Goal: Transaction & Acquisition: Purchase product/service

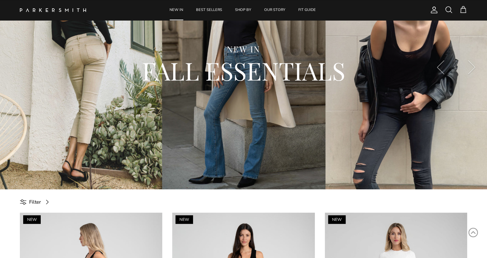
scroll to position [66, 0]
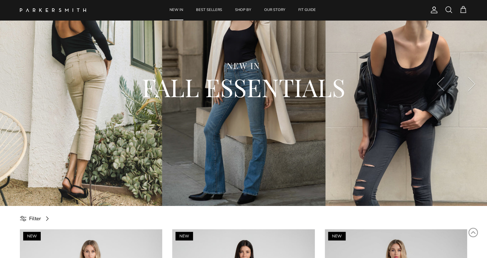
click at [87, 59] on div "NEW IN FALL ESSENTIALS" at bounding box center [243, 83] width 460 height 93
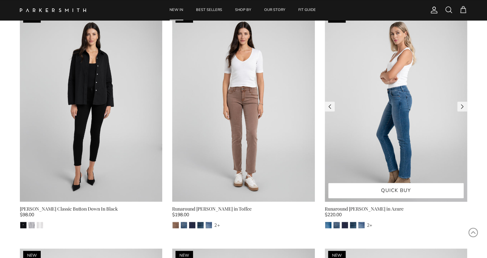
scroll to position [530, 0]
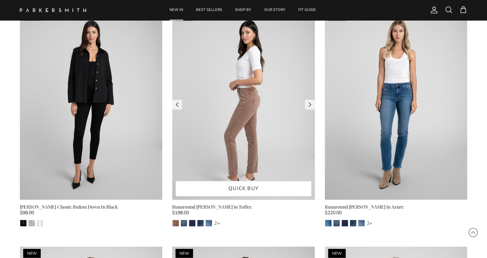
click at [233, 104] on img at bounding box center [243, 104] width 142 height 190
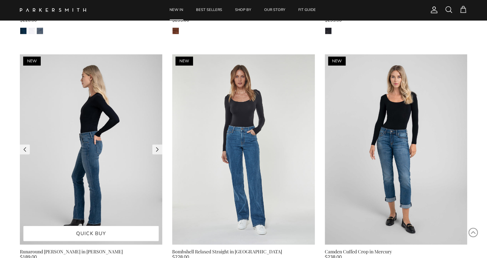
scroll to position [960, 0]
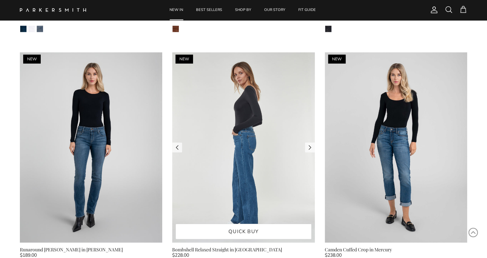
click at [239, 154] on img at bounding box center [243, 147] width 142 height 190
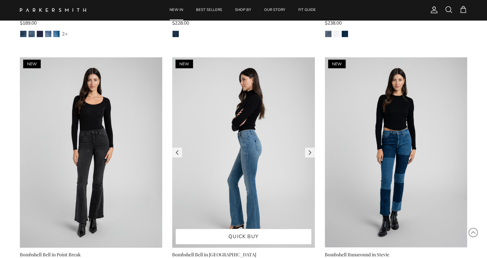
scroll to position [1225, 0]
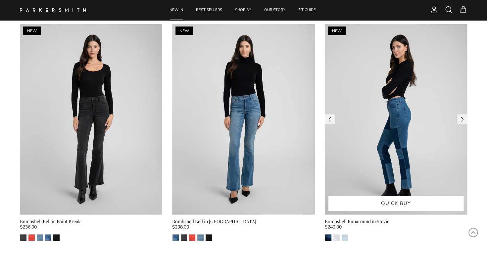
click at [393, 161] on img at bounding box center [396, 119] width 142 height 190
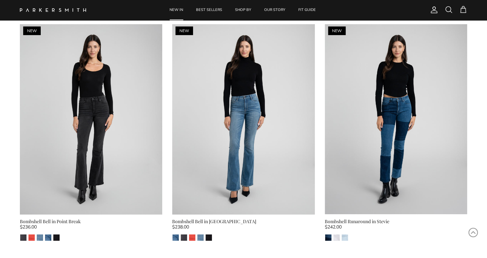
click at [450, 11] on span at bounding box center [449, 10] width 8 height 8
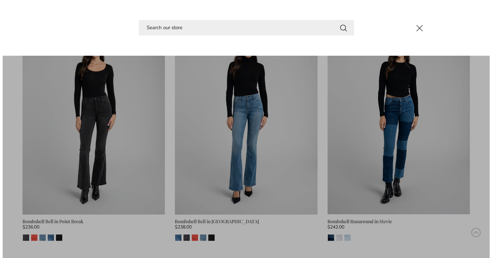
scroll to position [1234, 0]
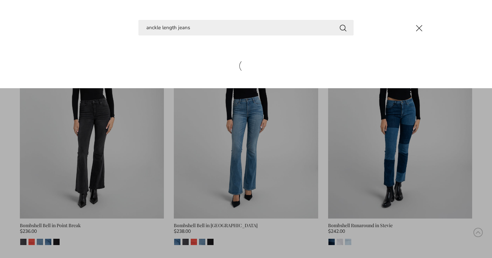
type input "anckle length jeans"
click at [339, 24] on button "Search" at bounding box center [343, 28] width 8 height 8
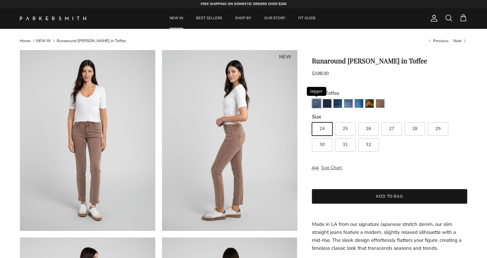
click at [316, 103] on img "Jagger" at bounding box center [316, 103] width 9 height 9
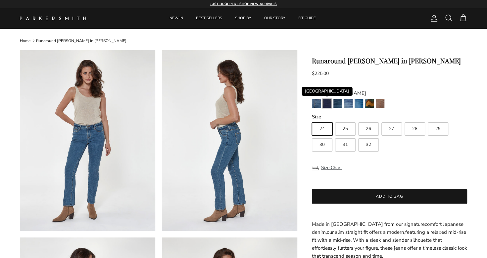
click at [329, 103] on img "Camden" at bounding box center [327, 103] width 9 height 9
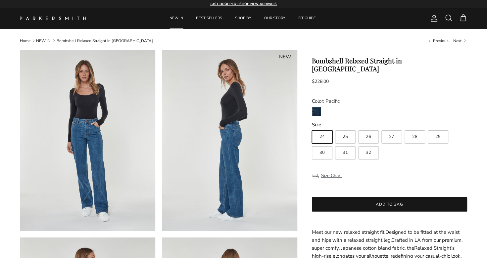
click at [371, 130] on label "26" at bounding box center [368, 136] width 21 height 13
click at [312, 127] on input "26" at bounding box center [311, 127] width 0 height 0
radio input "true"
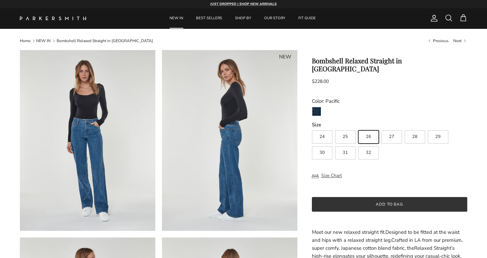
click at [366, 197] on button "Add to bag" at bounding box center [389, 204] width 155 height 15
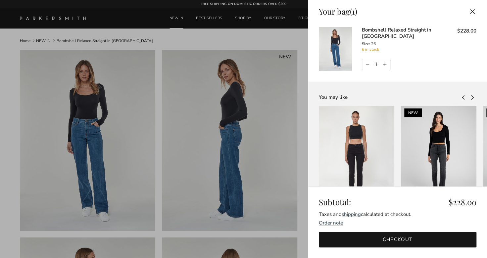
click at [256, 82] on div at bounding box center [243, 129] width 487 height 258
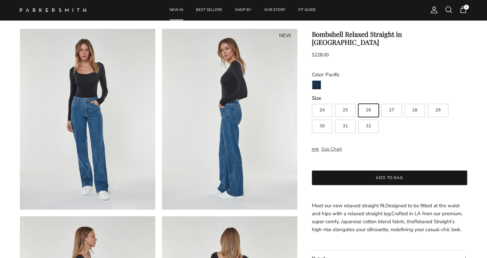
scroll to position [99, 0]
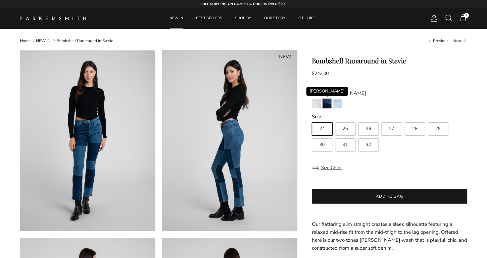
click at [330, 103] on img "Stevie" at bounding box center [327, 103] width 9 height 9
click at [316, 105] on img "Eternal White" at bounding box center [316, 103] width 9 height 9
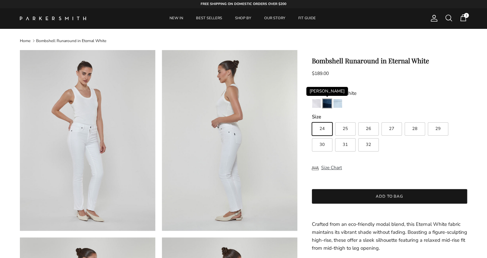
click at [323, 102] on img "Stevie" at bounding box center [327, 103] width 9 height 9
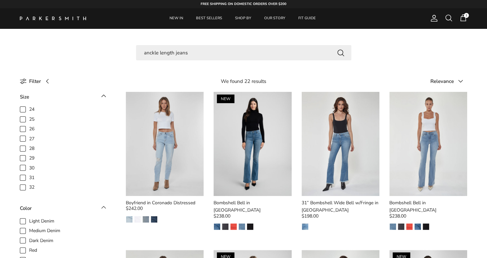
click at [158, 50] on input "anckle length jeans" at bounding box center [243, 53] width 215 height 16
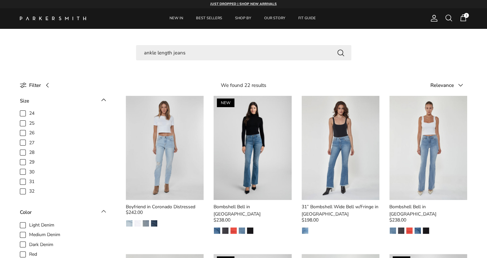
type input "ankle length jeans"
click at [337, 48] on button "Search" at bounding box center [341, 52] width 8 height 8
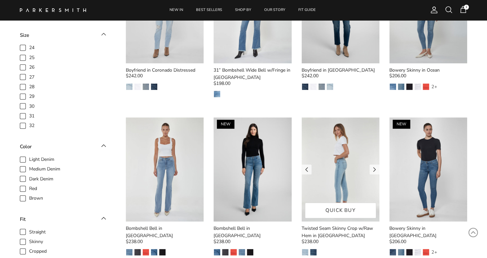
scroll to position [99, 0]
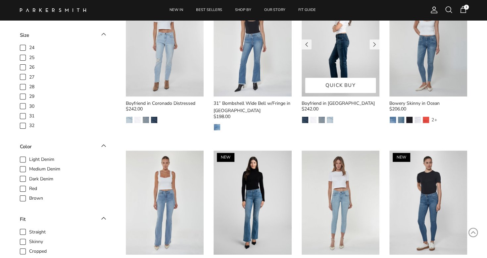
click at [337, 57] on img at bounding box center [341, 44] width 78 height 104
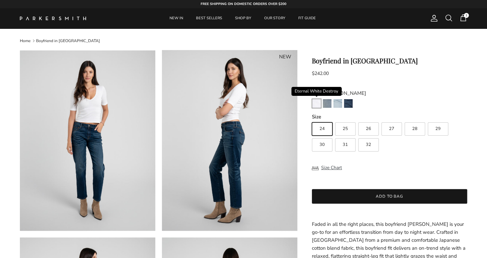
click at [317, 102] on img "Eternal White Destroy" at bounding box center [316, 103] width 9 height 9
click at [450, 18] on span at bounding box center [449, 18] width 8 height 8
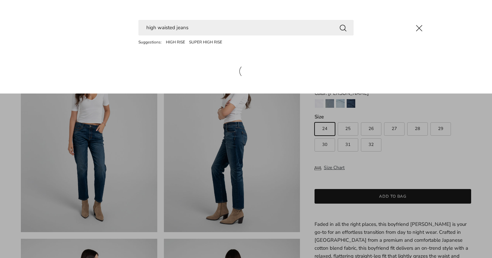
type input "high waisted jeans"
click at [339, 24] on button "Search" at bounding box center [343, 28] width 8 height 8
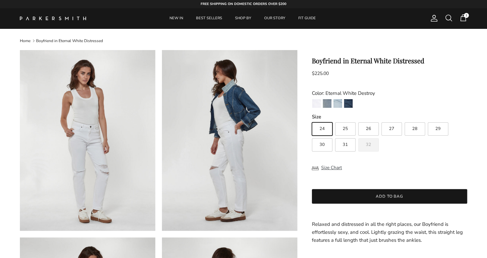
click at [327, 102] on img "Surf Rider" at bounding box center [327, 103] width 9 height 9
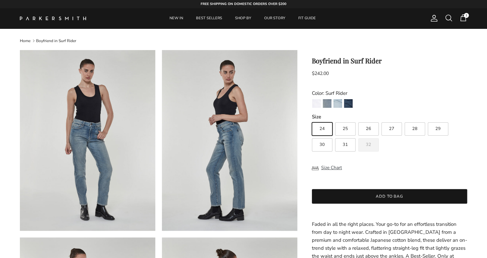
click at [342, 100] on div "Eternal White Destroy Surf Rider Coronado Destroy Redford" at bounding box center [389, 104] width 155 height 11
click at [348, 101] on img "Redford" at bounding box center [348, 103] width 9 height 9
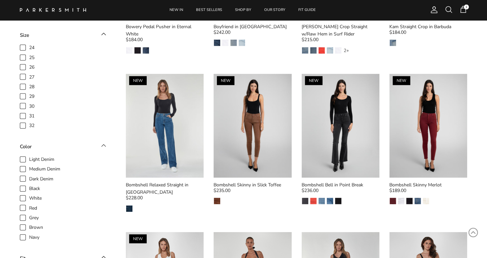
scroll to position [794, 0]
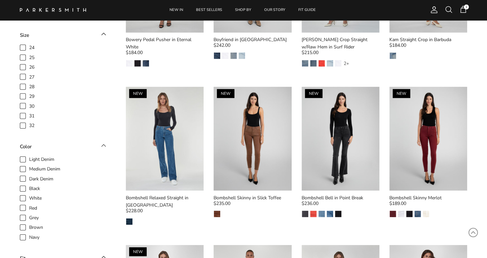
click at [29, 68] on span "26" at bounding box center [31, 67] width 5 height 7
click at [29, 64] on input "26" at bounding box center [29, 64] width 1 height 1
checkbox input "true"
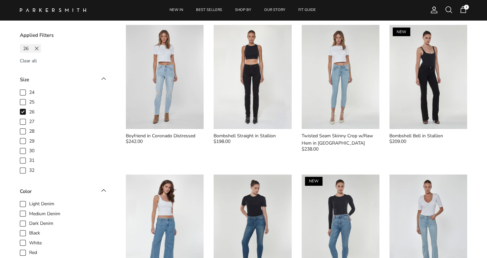
scroll to position [67, 0]
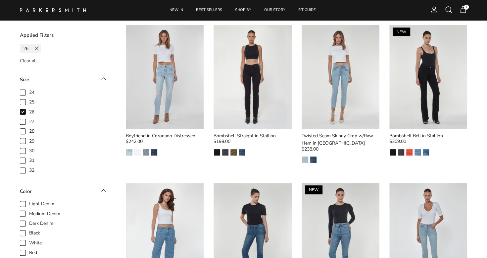
click at [29, 213] on span "Medium Denim" at bounding box center [44, 213] width 31 height 7
click at [29, 210] on input "Medium Denim" at bounding box center [29, 210] width 1 height 1
checkbox input "true"
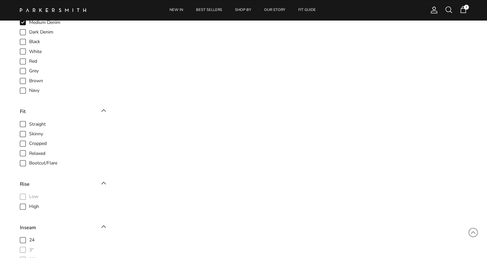
scroll to position [195, 0]
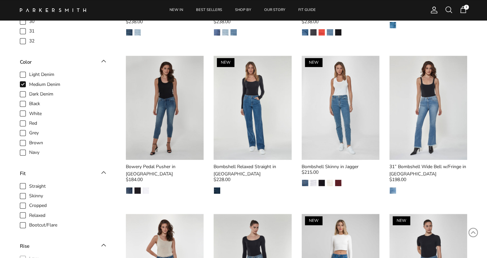
scroll to position [214, 0]
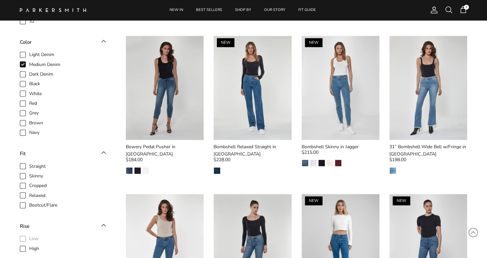
click at [29, 163] on span "Straight" at bounding box center [37, 166] width 17 height 7
click at [29, 163] on input "Straight" at bounding box center [29, 162] width 1 height 1
checkbox input "true"
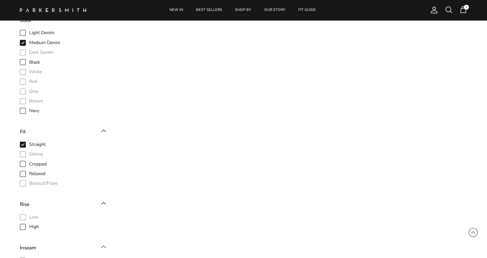
scroll to position [236, 0]
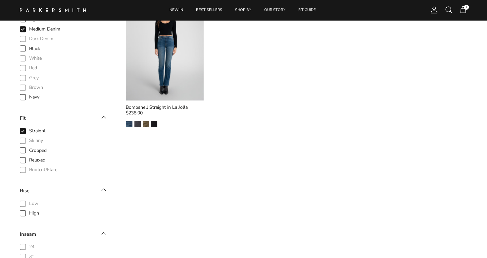
scroll to position [281, 0]
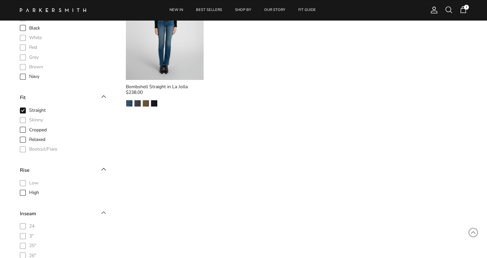
click at [29, 140] on span "Relaxed" at bounding box center [37, 139] width 16 height 7
click at [29, 136] on input "Relaxed" at bounding box center [29, 135] width 1 height 1
checkbox input "true"
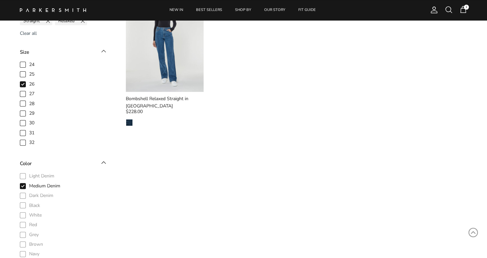
scroll to position [58, 0]
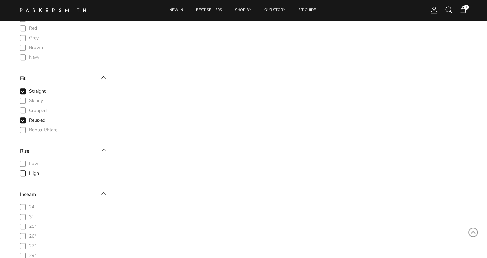
scroll to position [321, 0]
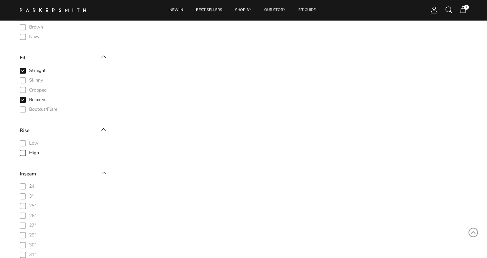
click at [19, 155] on div "Filter (4) We found 1 result Sort by Relevance Relevance Price, low to high Pri…" at bounding box center [243, 191] width 487 height 876
click at [29, 152] on span "High" at bounding box center [34, 152] width 10 height 7
click at [29, 150] on input "High" at bounding box center [29, 149] width 1 height 1
checkbox input "true"
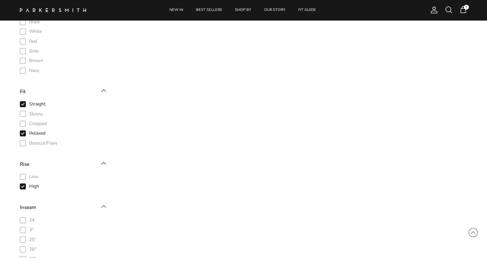
scroll to position [231, 0]
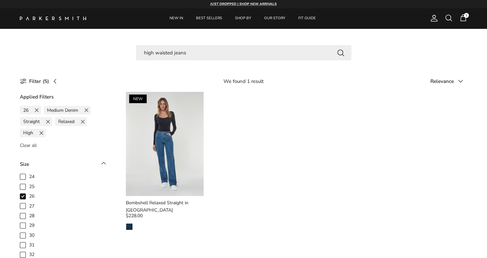
click at [464, 14] on span "1" at bounding box center [466, 15] width 5 height 5
